Goal: Navigation & Orientation: Find specific page/section

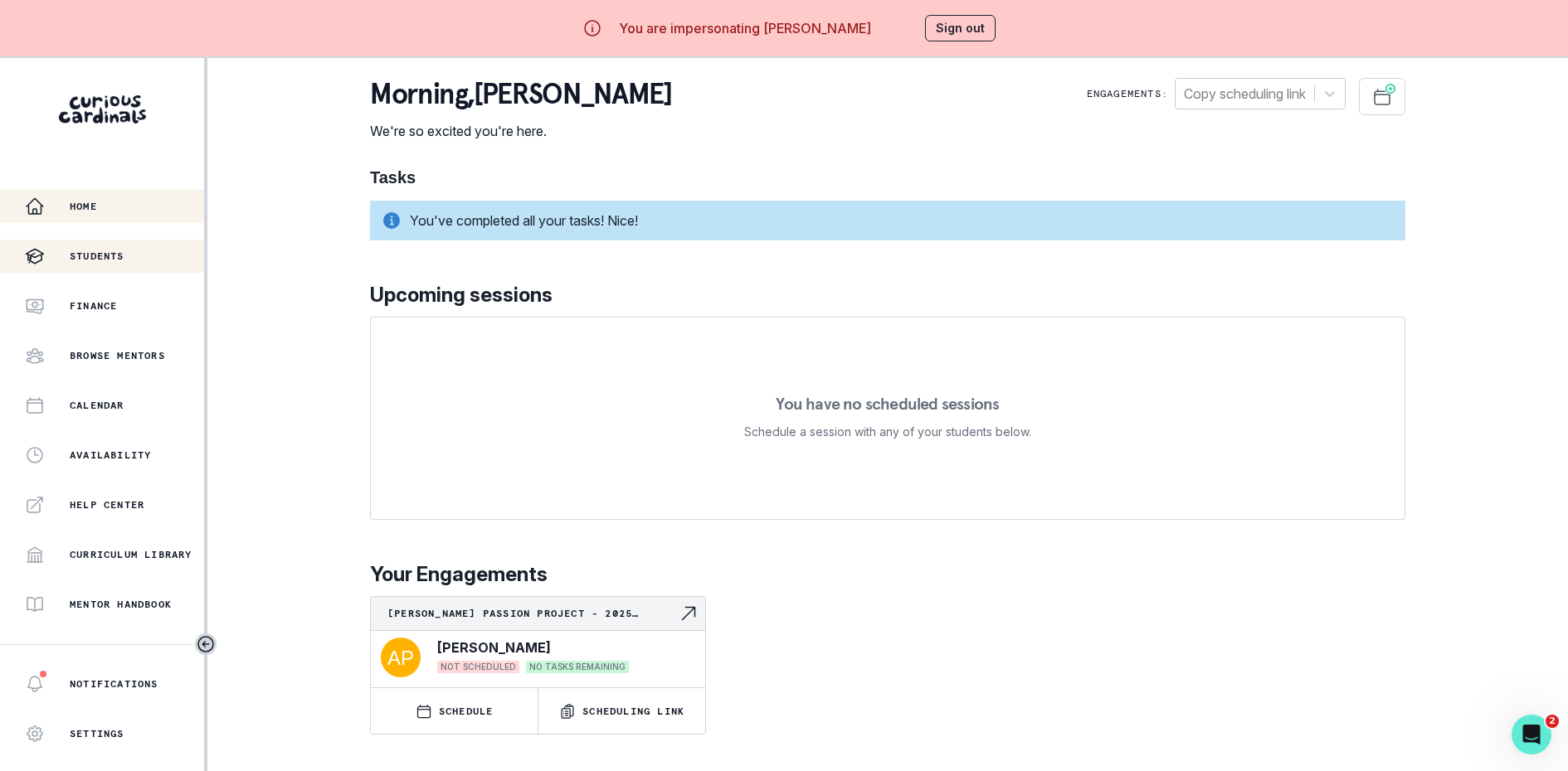
click at [170, 270] on button "Students" at bounding box center [102, 256] width 204 height 33
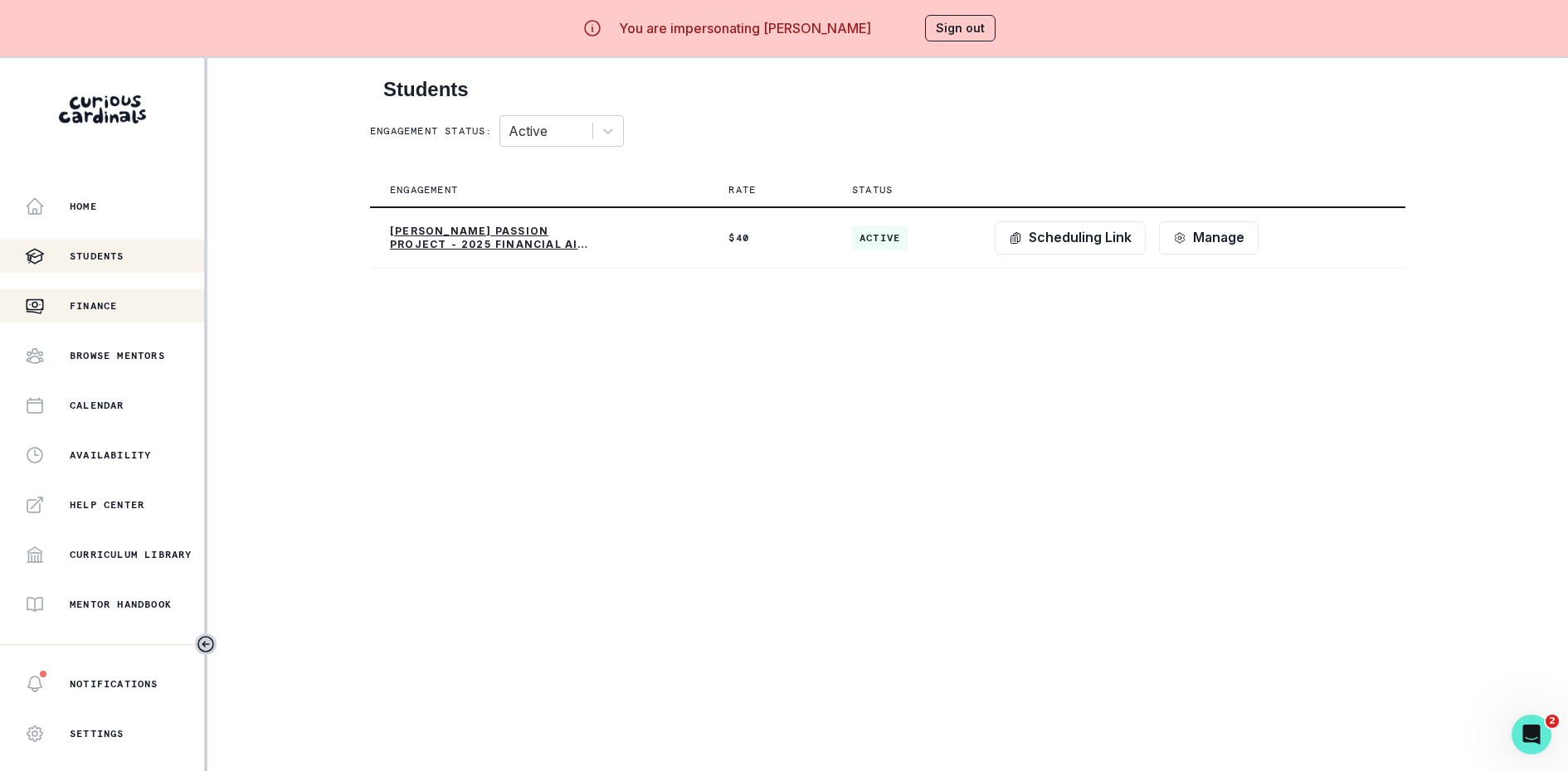
click at [145, 302] on div "Finance" at bounding box center [115, 306] width 179 height 20
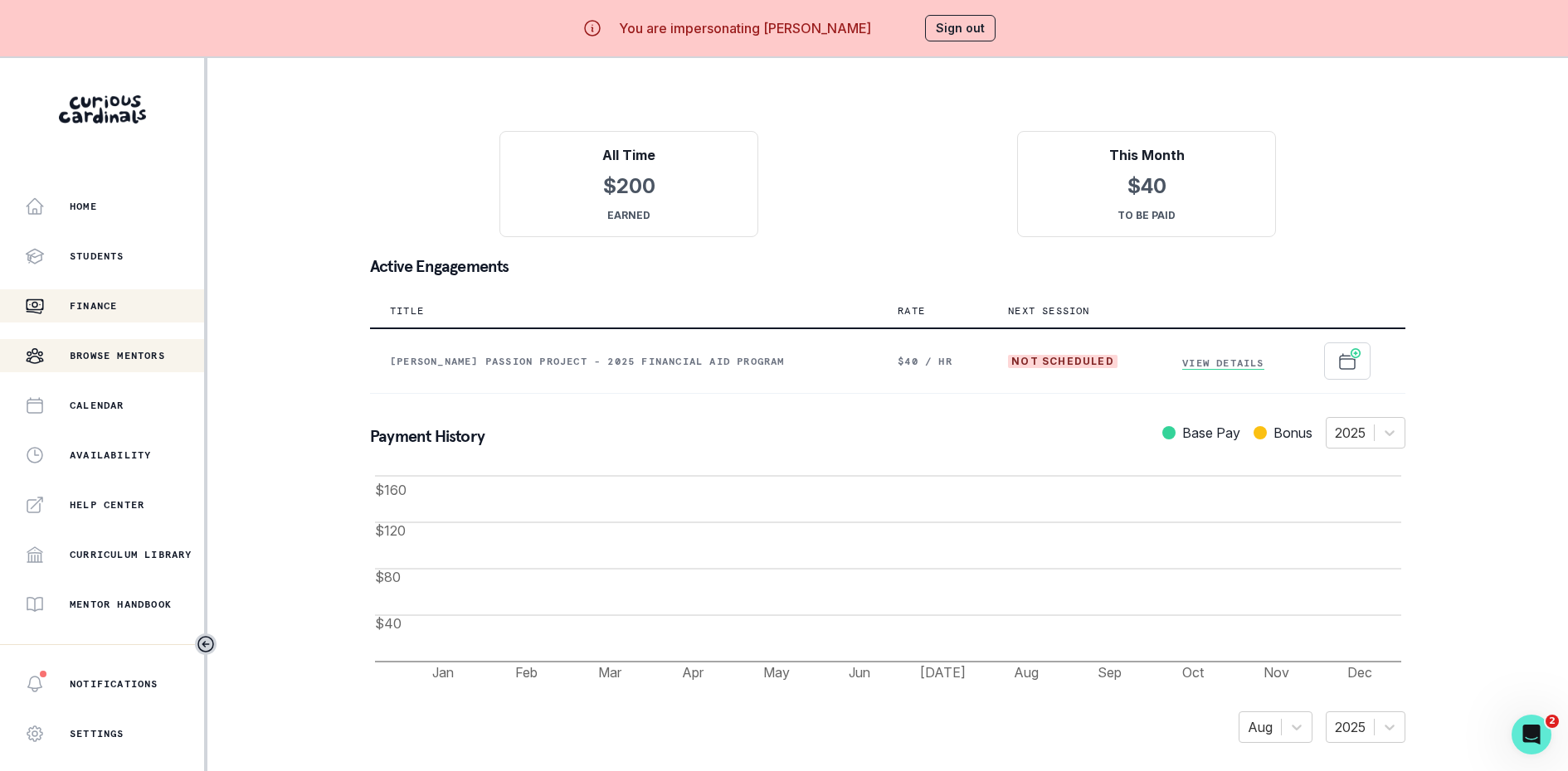
click at [141, 353] on p "Browse Mentors" at bounding box center [117, 356] width 96 height 13
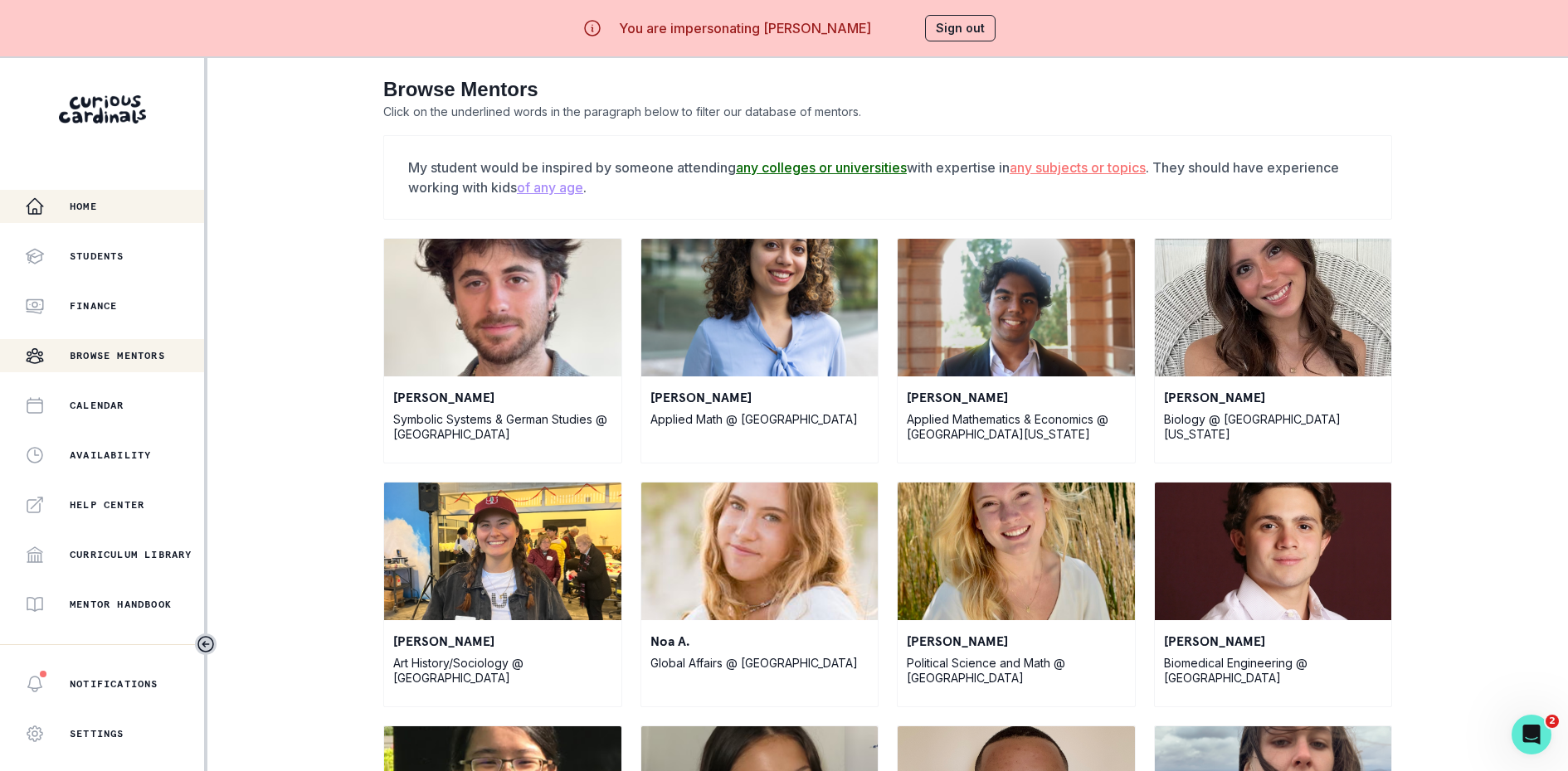
click at [116, 197] on div "Home" at bounding box center [115, 207] width 179 height 20
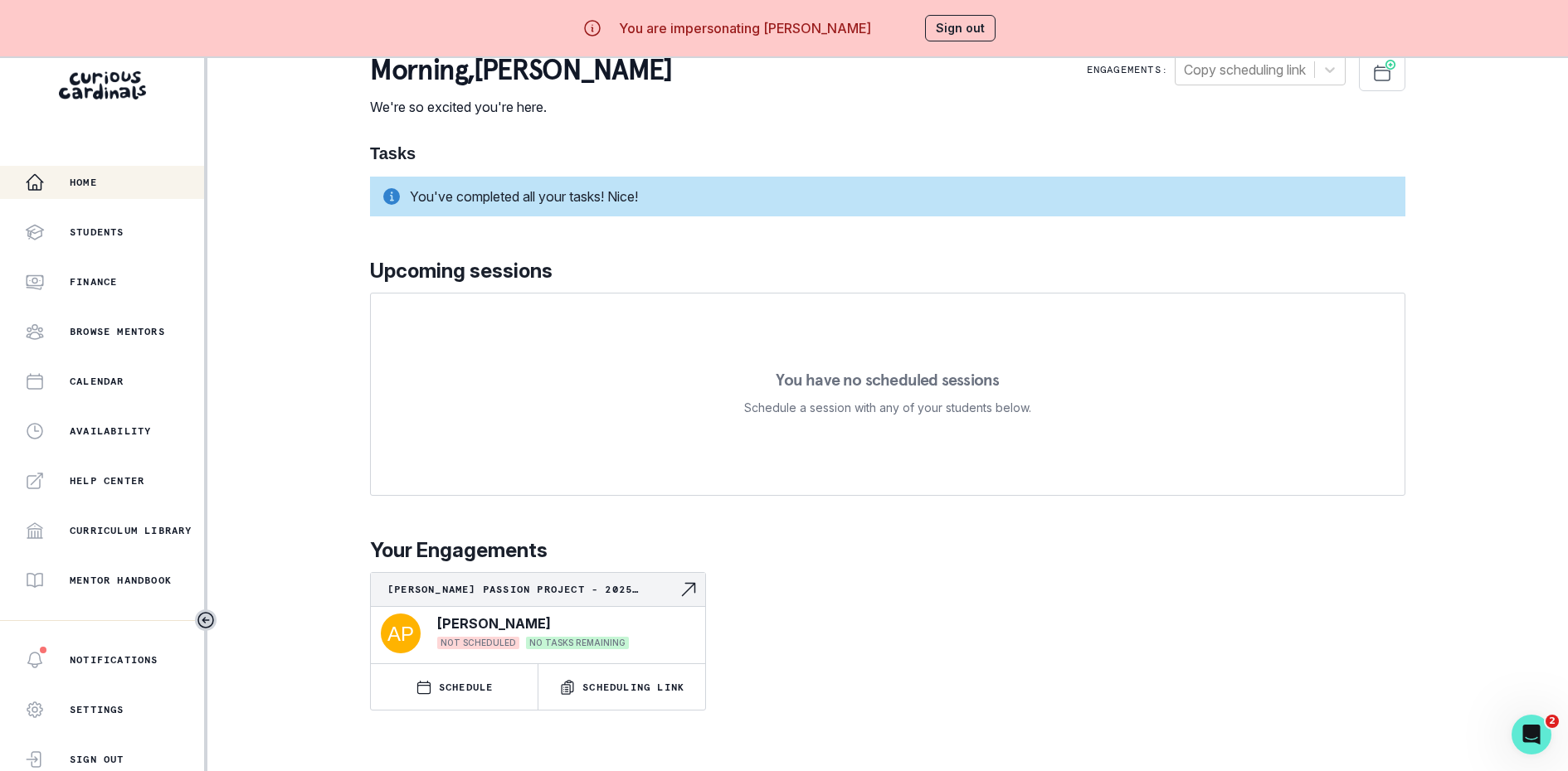
scroll to position [58, 0]
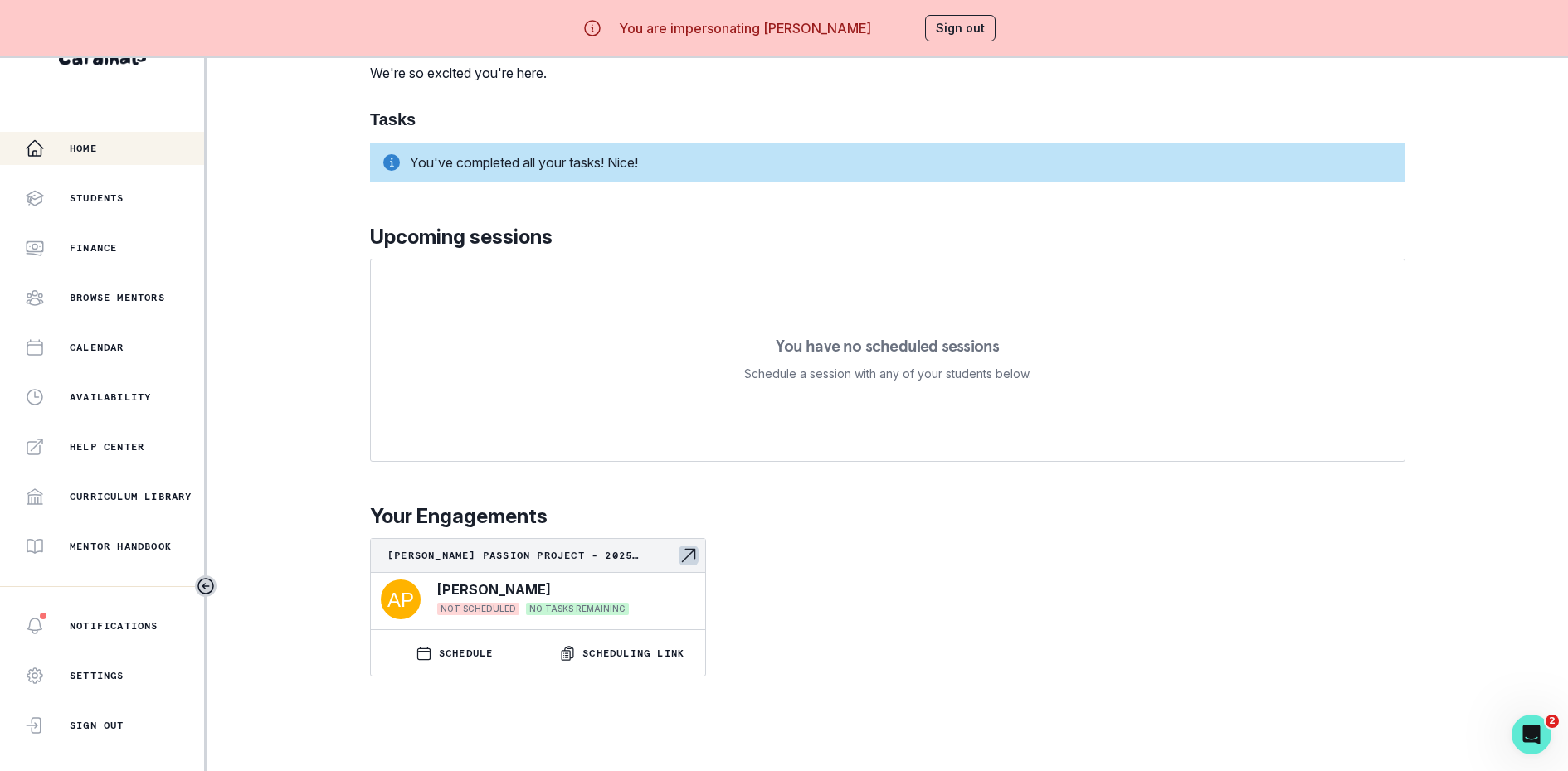
click at [612, 557] on p "[PERSON_NAME] Passion Project - 2025 Financial Aid Program" at bounding box center [533, 556] width 291 height 13
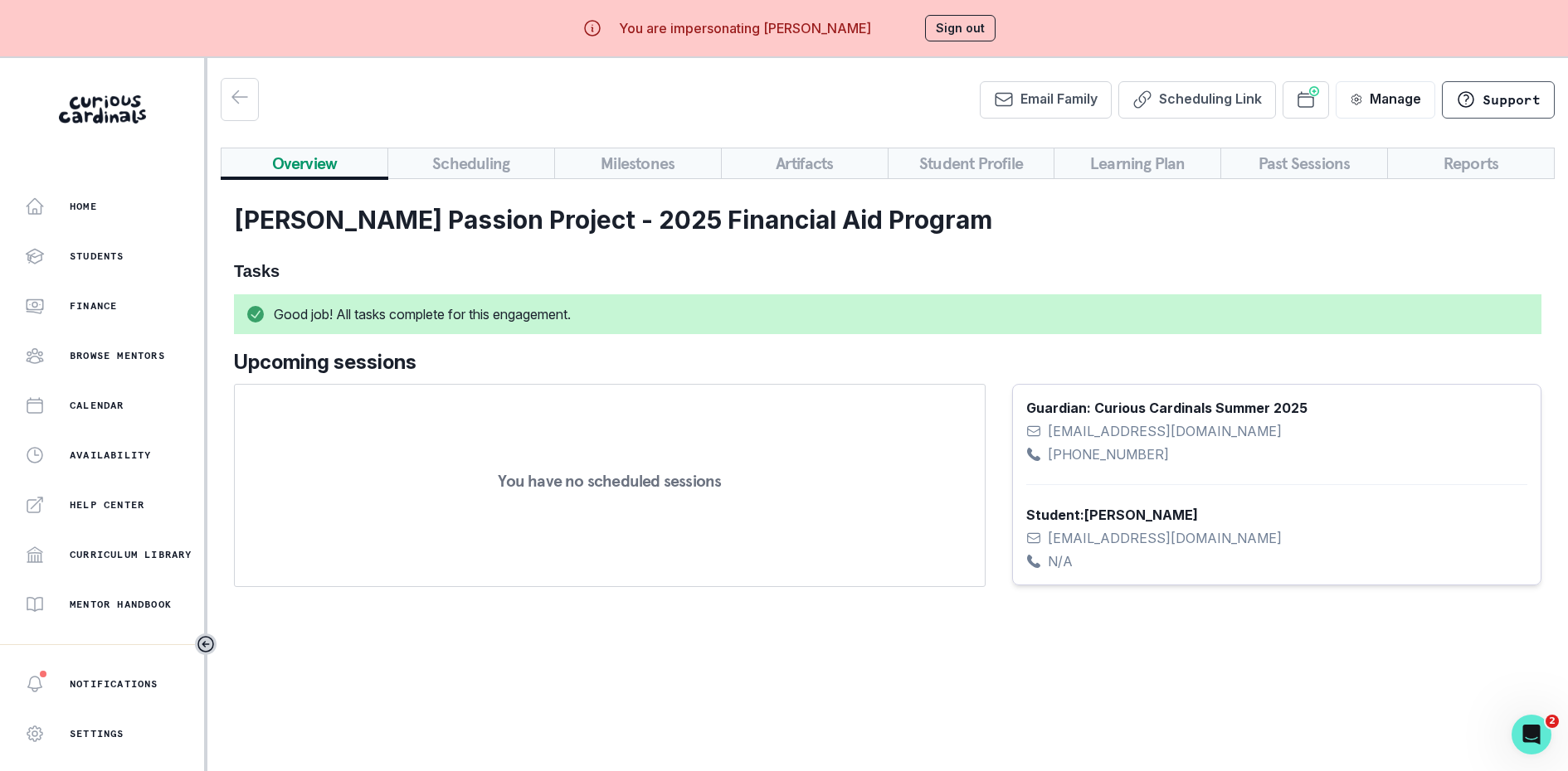
click at [438, 166] on button "Scheduling" at bounding box center [471, 164] width 168 height 32
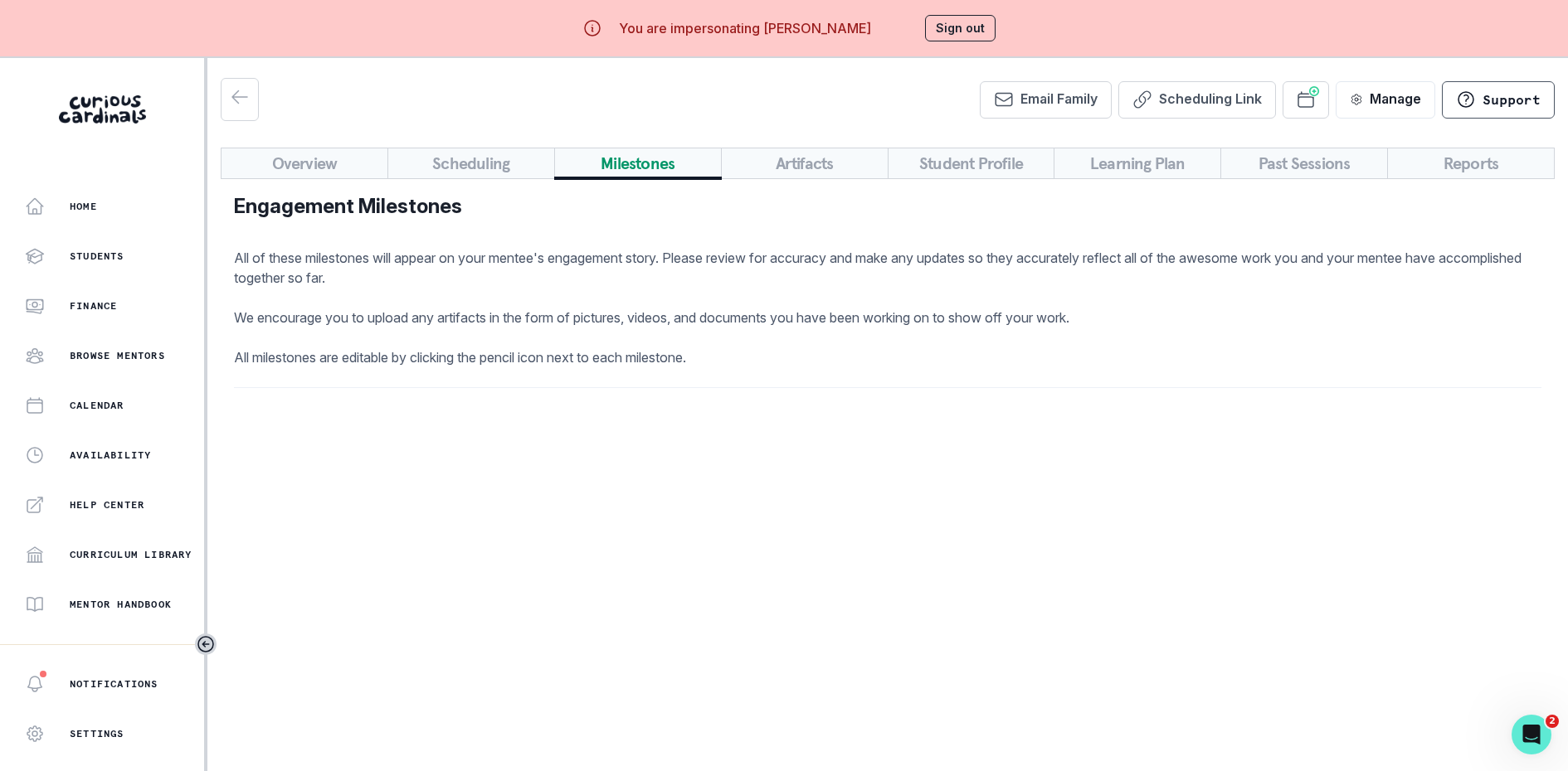
click at [630, 165] on button "Milestones" at bounding box center [638, 164] width 168 height 32
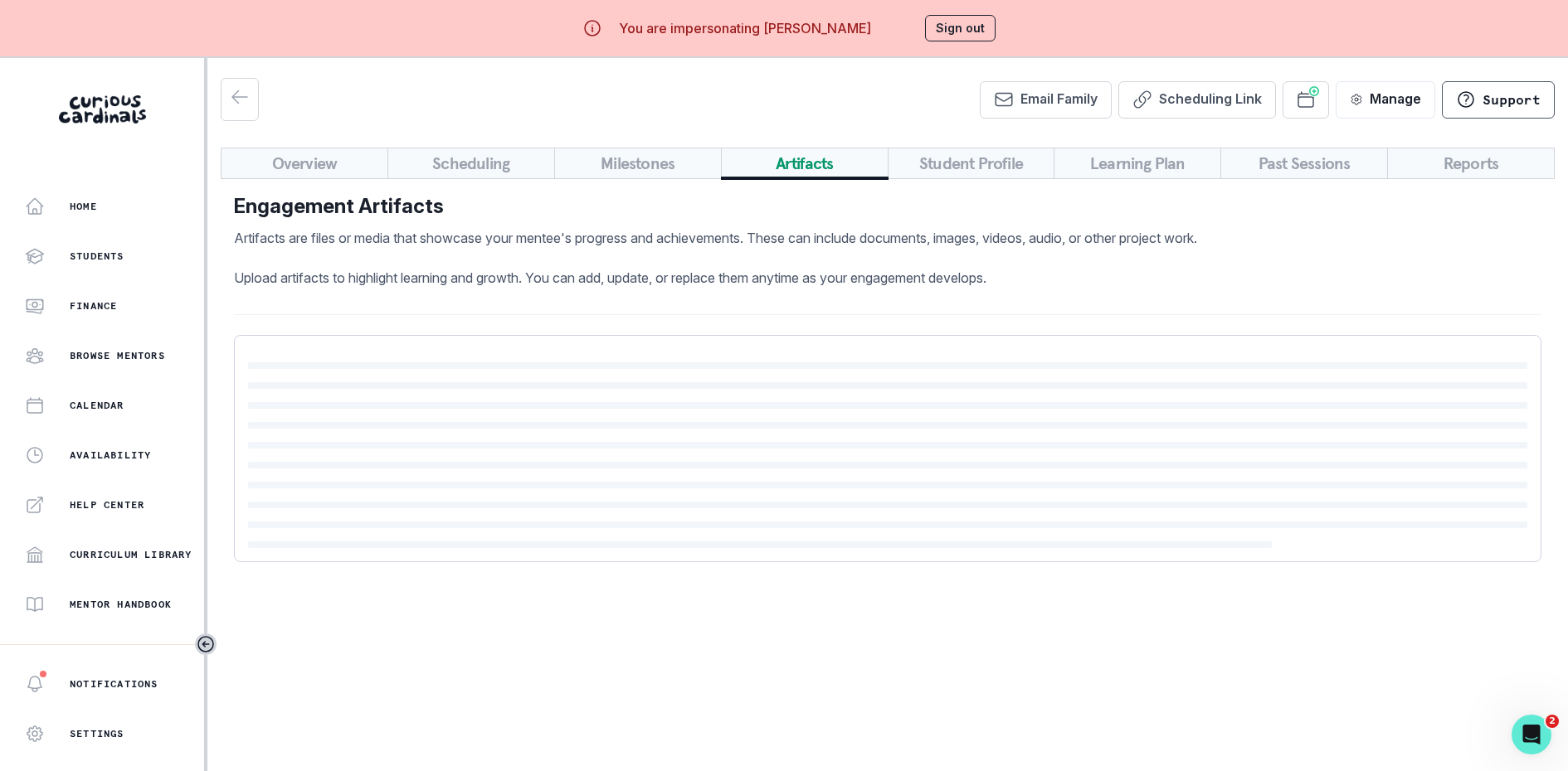
click at [812, 169] on button "Artifacts" at bounding box center [804, 164] width 168 height 32
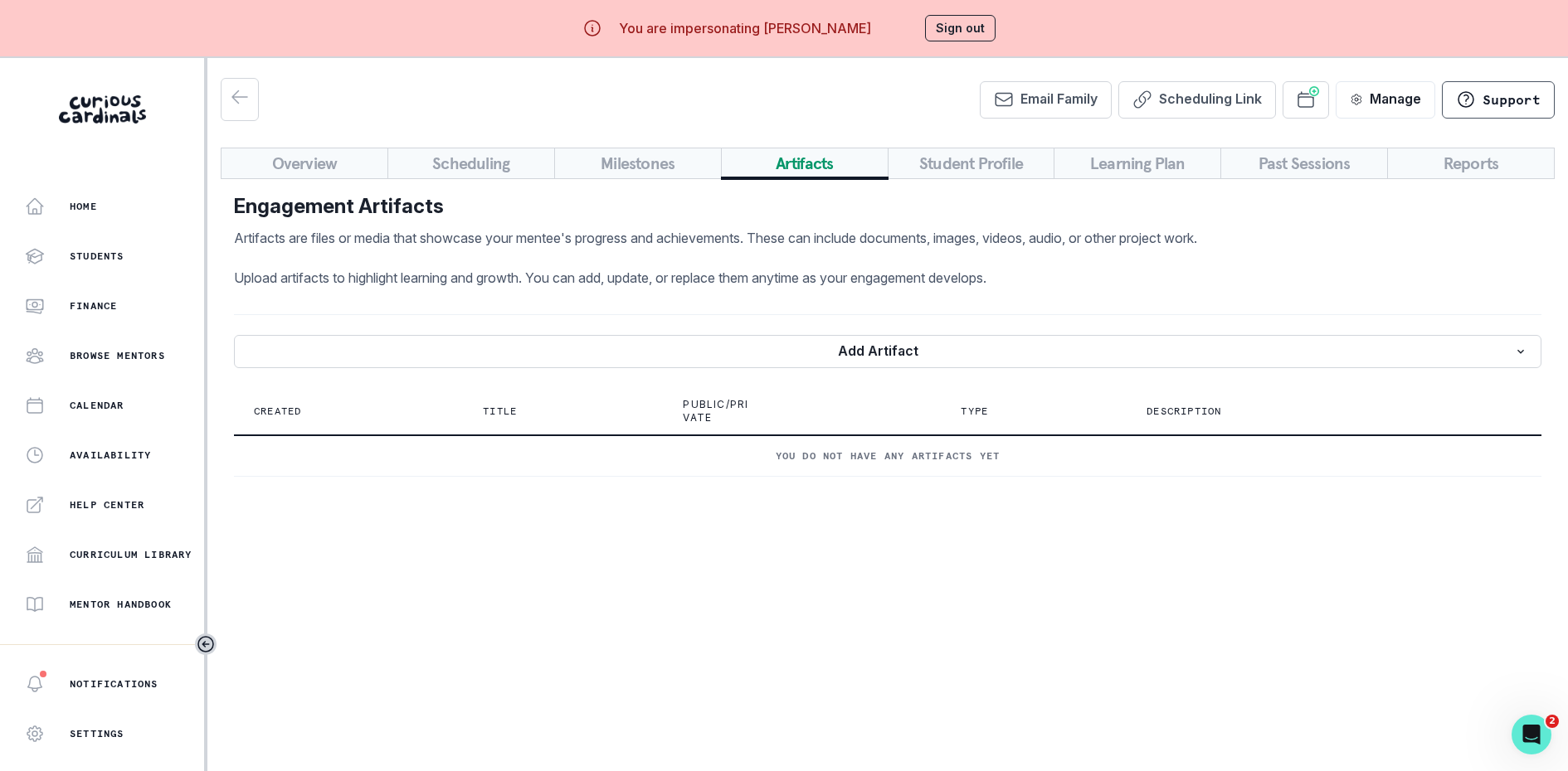
click at [646, 175] on div "Overview Scheduling Milestones Artifacts Student Profile Learning Plan Past Ses…" at bounding box center [887, 319] width 1334 height 342
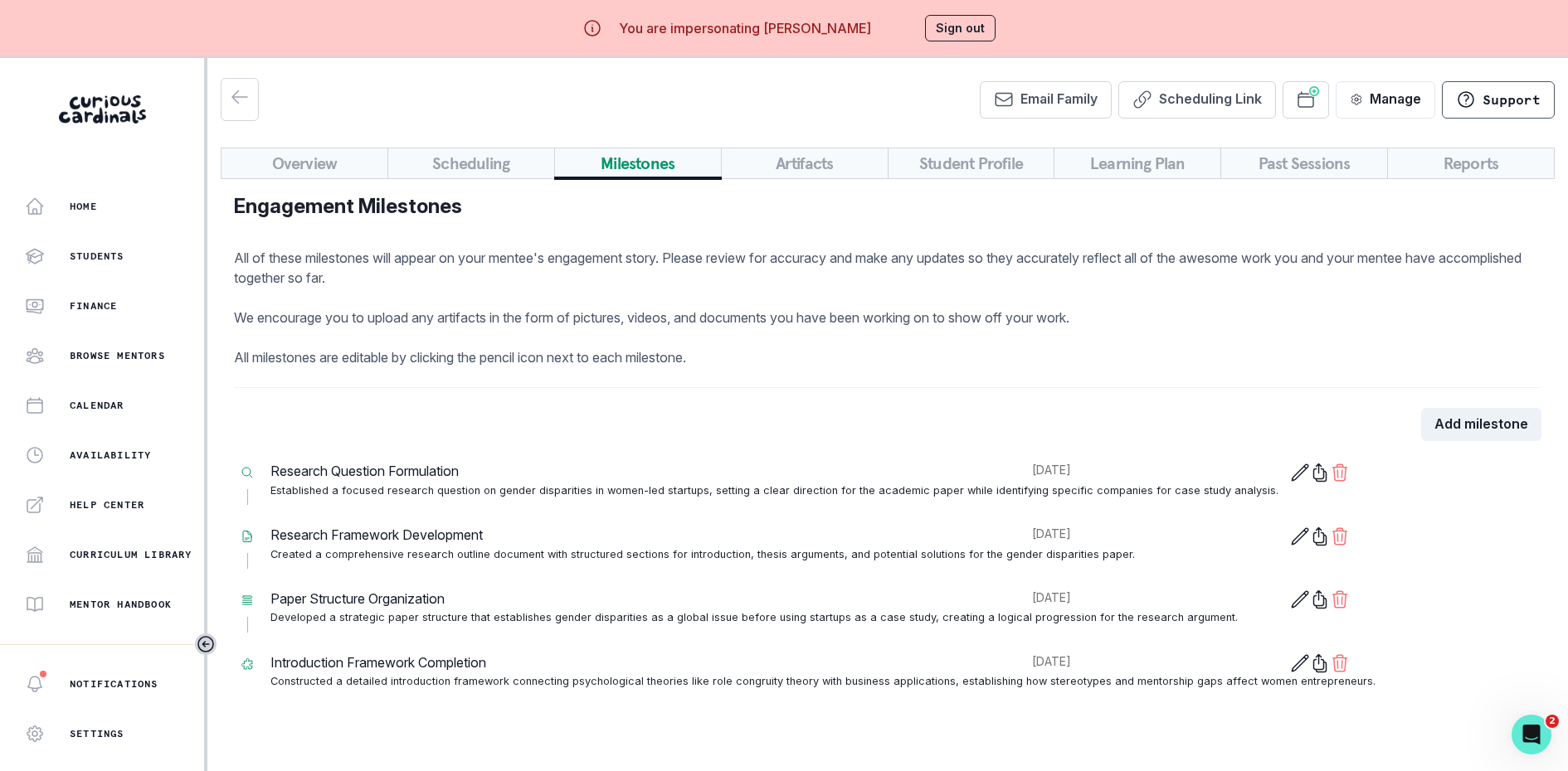
click at [979, 164] on button "Student Profile" at bounding box center [971, 164] width 168 height 32
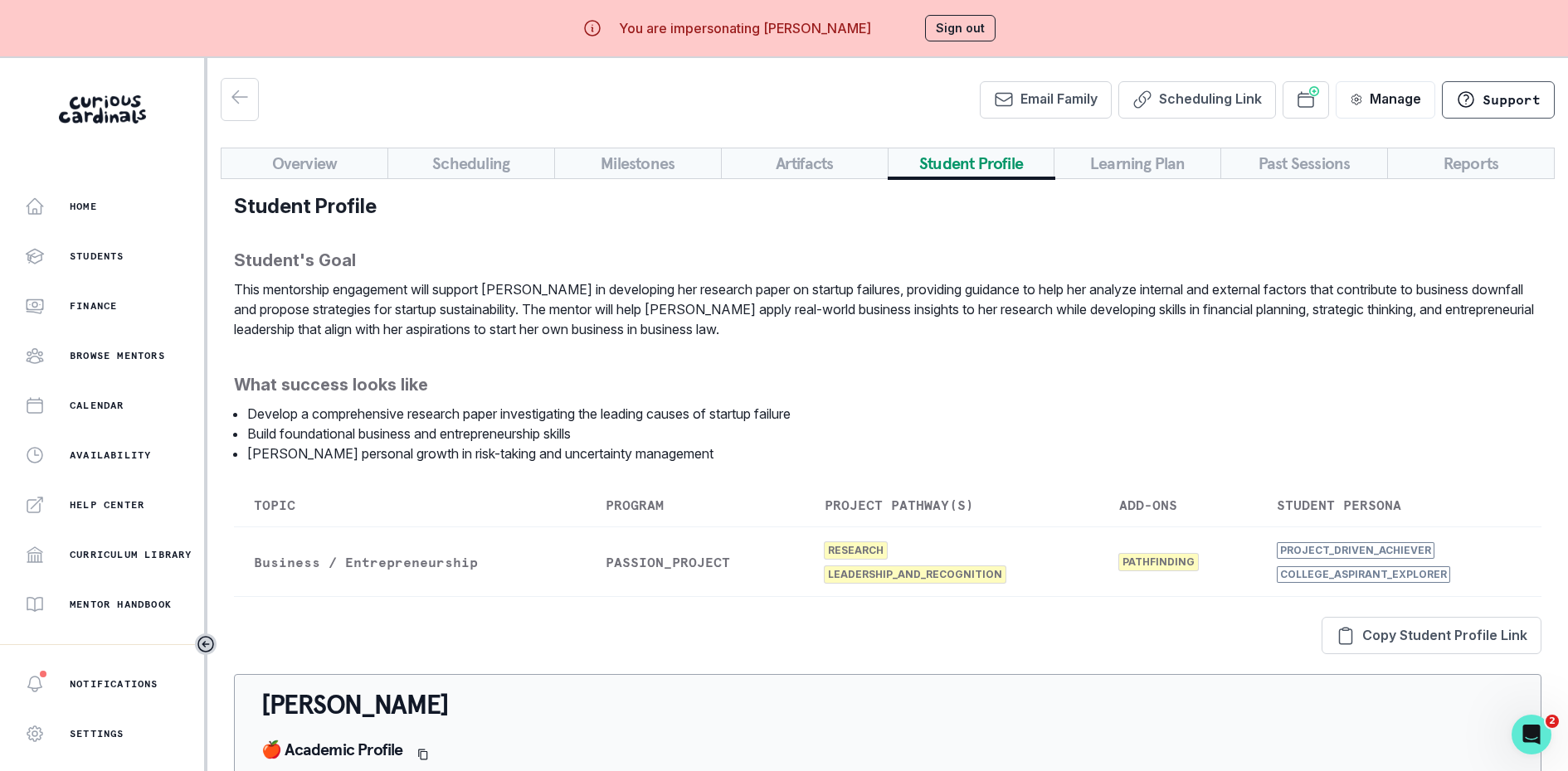
click at [1158, 174] on button "Learning Plan" at bounding box center [1138, 164] width 168 height 32
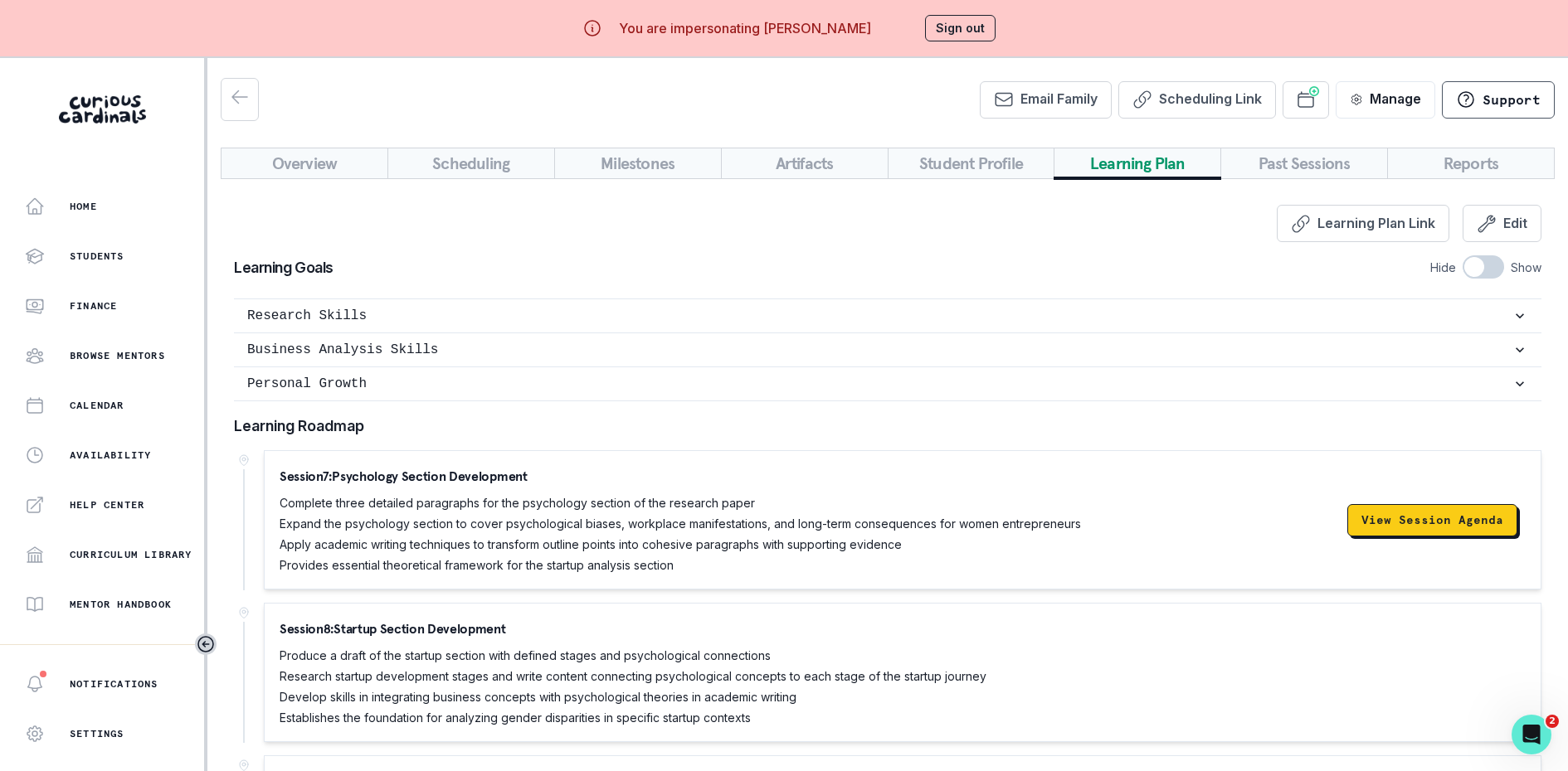
click at [1262, 164] on button "Past Sessions" at bounding box center [1304, 164] width 168 height 32
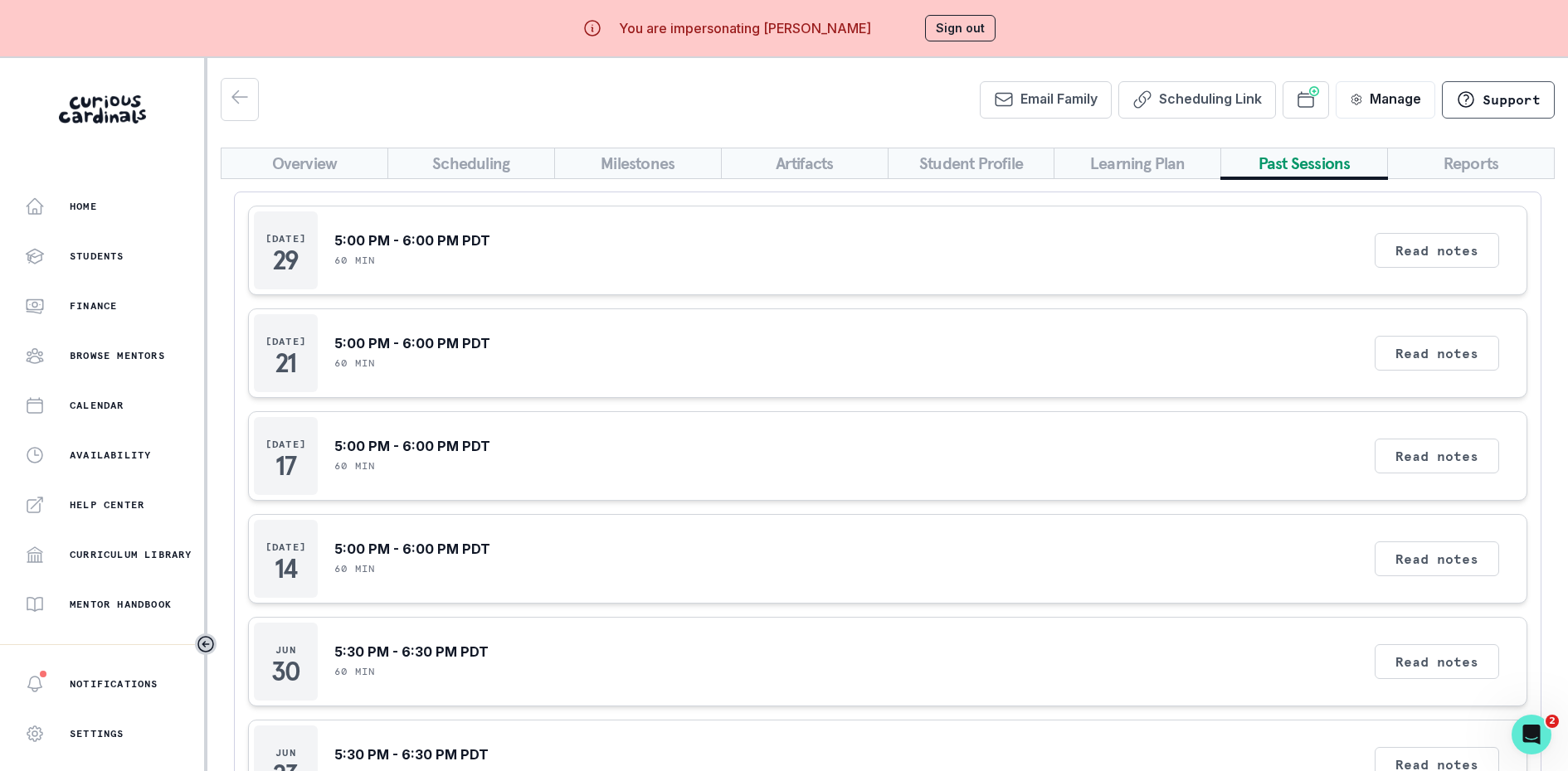
click at [1413, 166] on button "Reports" at bounding box center [1471, 164] width 168 height 32
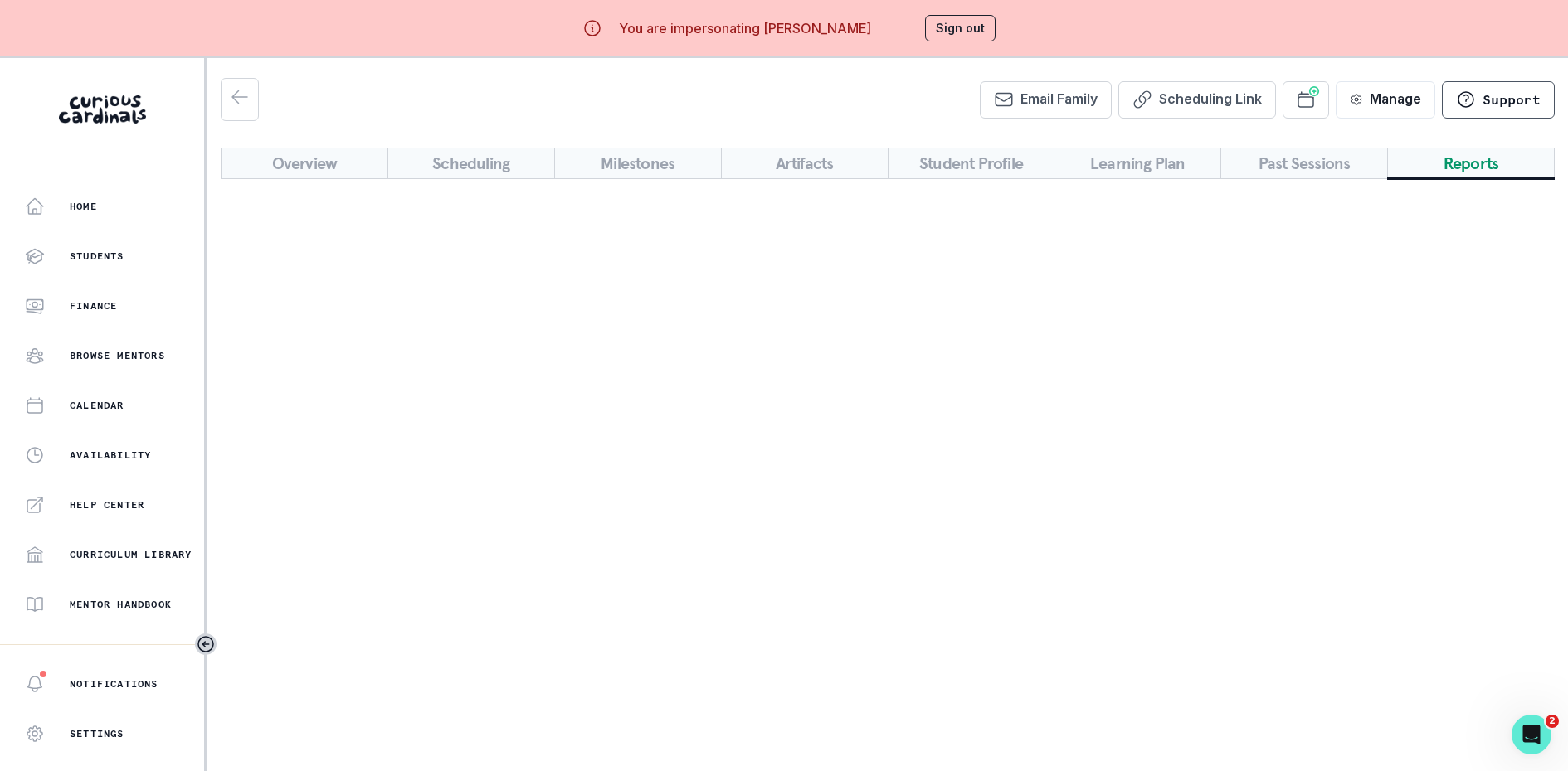
click at [954, 33] on button "Sign out" at bounding box center [960, 28] width 71 height 27
